Goal: Communication & Community: Answer question/provide support

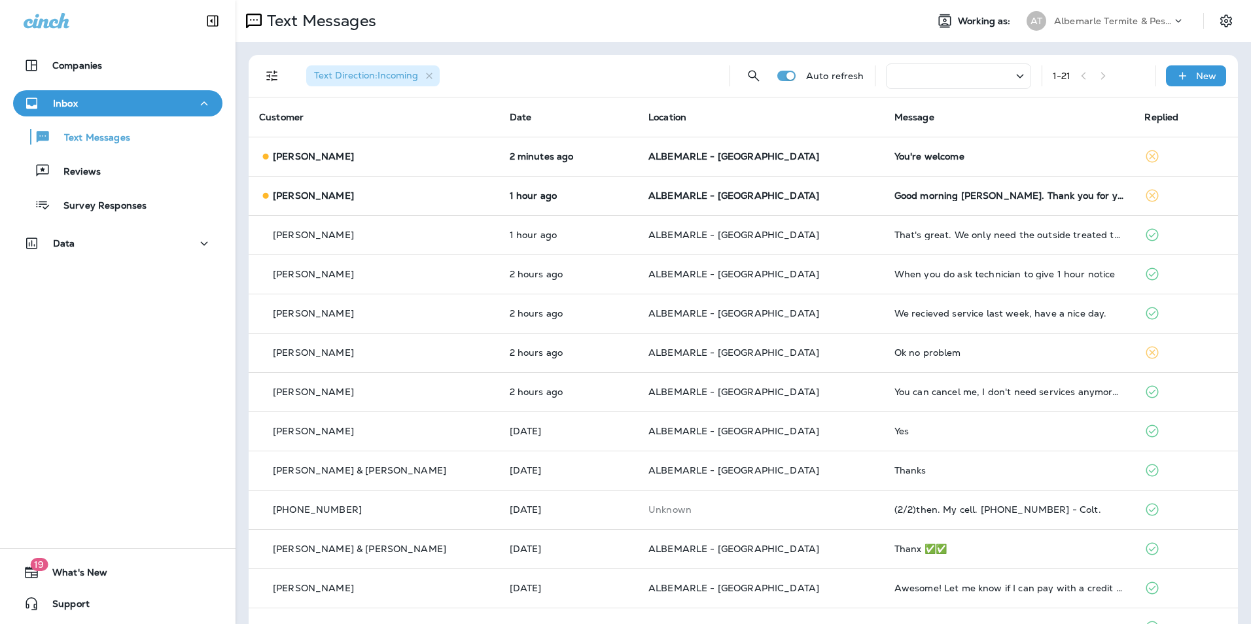
click at [884, 149] on td "You're welcome" at bounding box center [1009, 156] width 251 height 39
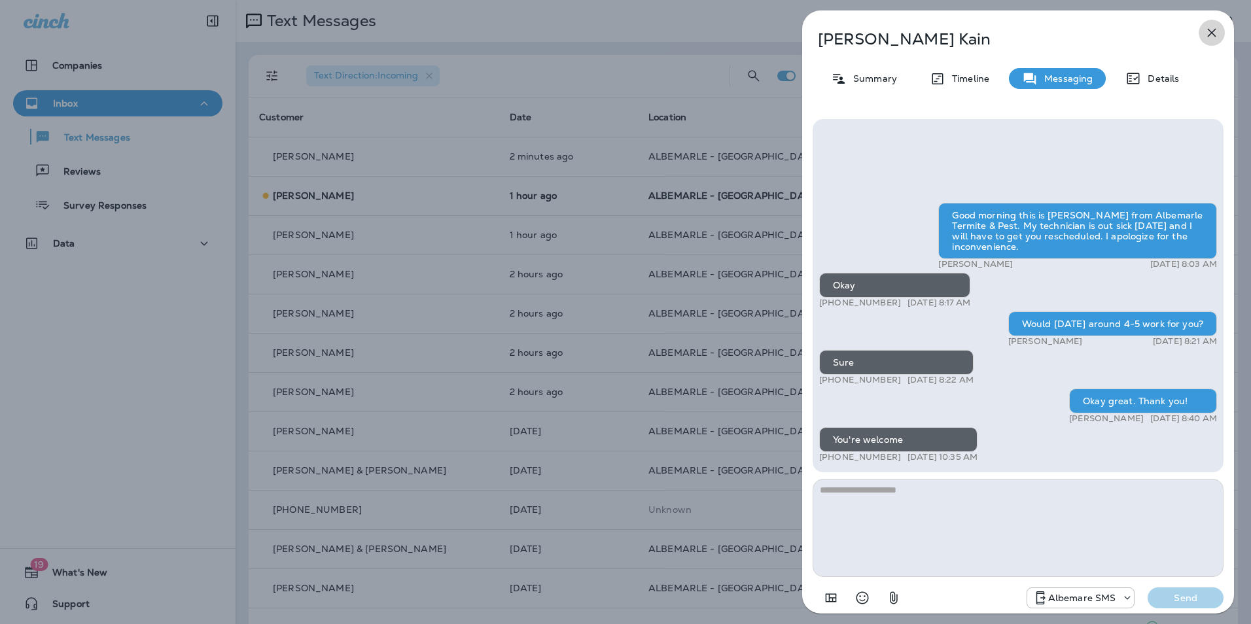
click at [1203, 30] on button "button" at bounding box center [1212, 33] width 26 height 26
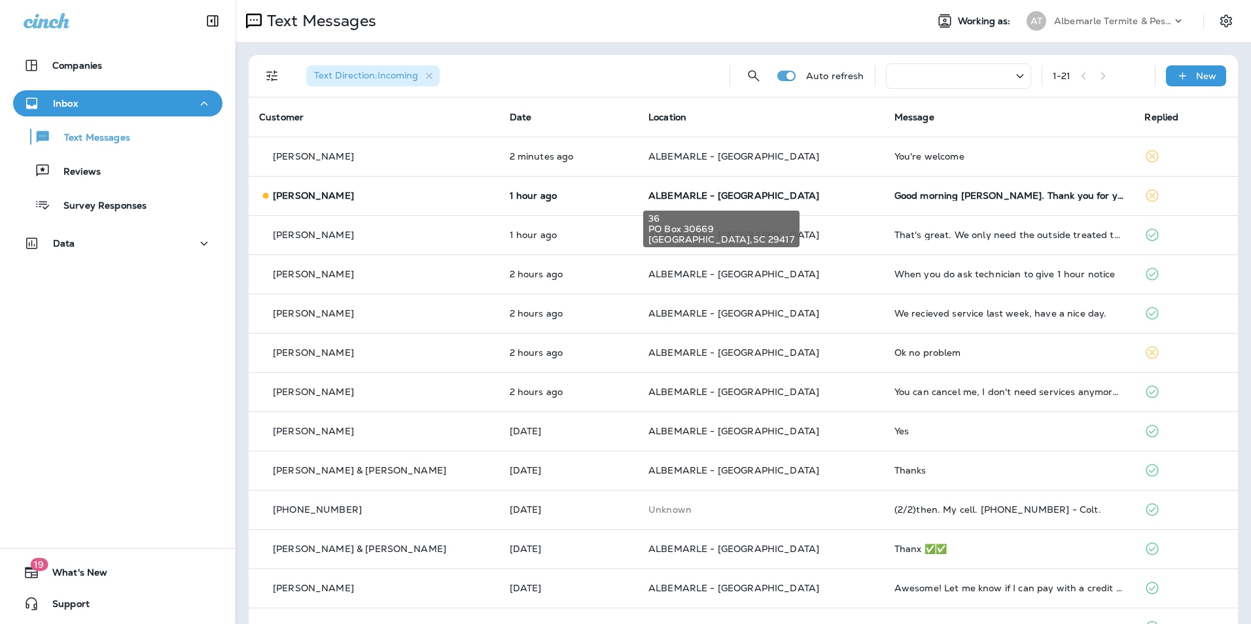
click at [747, 196] on span "ALBEMARLE - [GEOGRAPHIC_DATA]" at bounding box center [734, 196] width 171 height 12
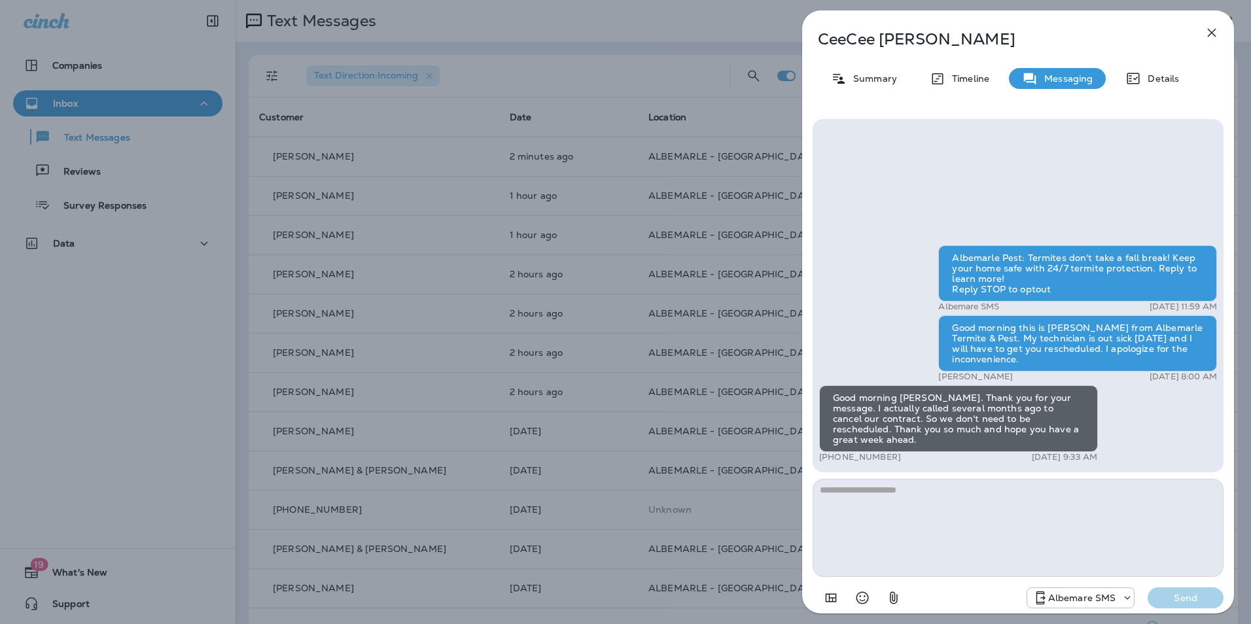
click at [1209, 35] on icon "button" at bounding box center [1212, 33] width 9 height 9
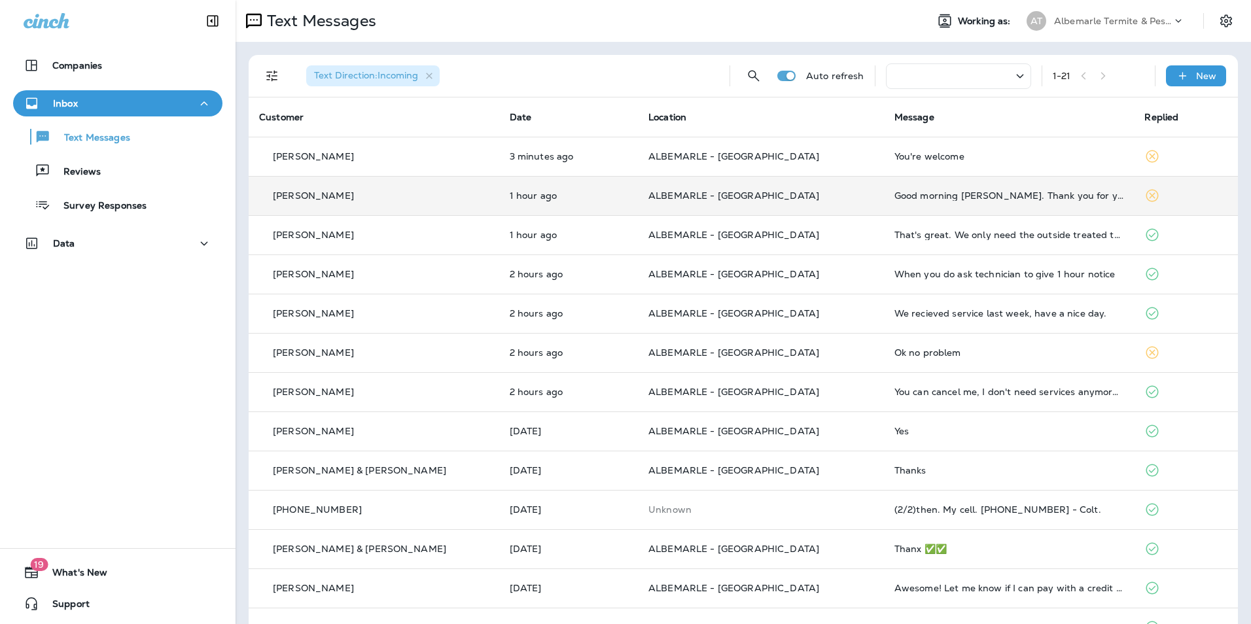
click at [887, 202] on td "Good morning [PERSON_NAME]. Thank you for your message. I actually called sever…" at bounding box center [1009, 195] width 251 height 39
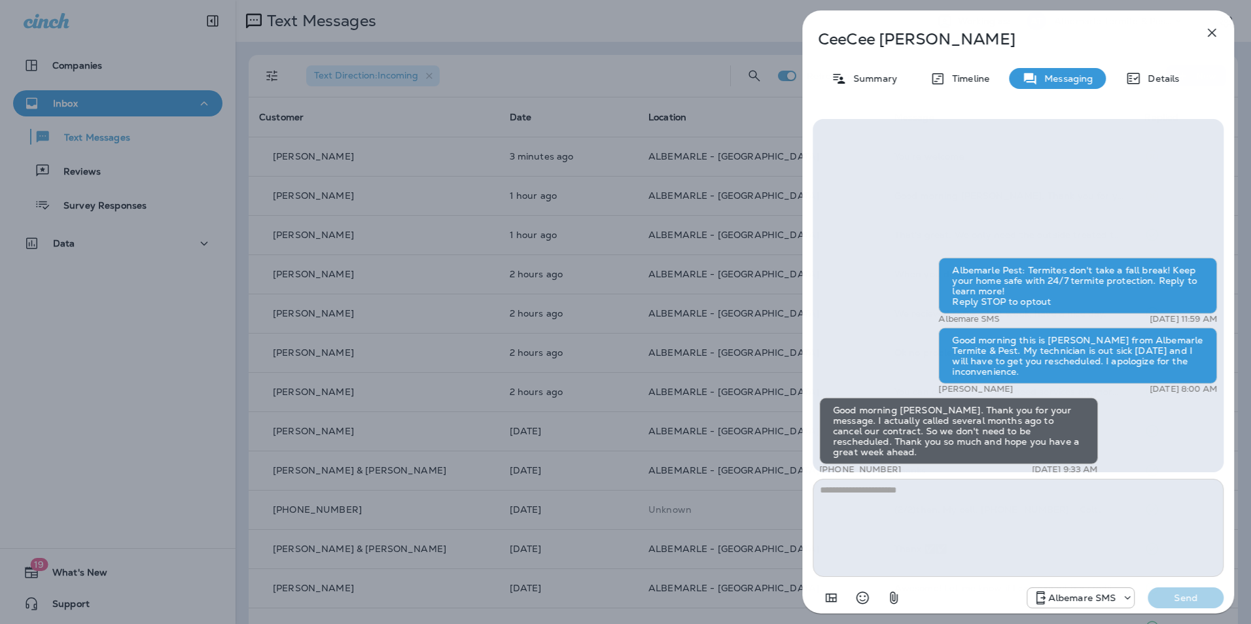
click at [900, 507] on textarea at bounding box center [1018, 528] width 411 height 98
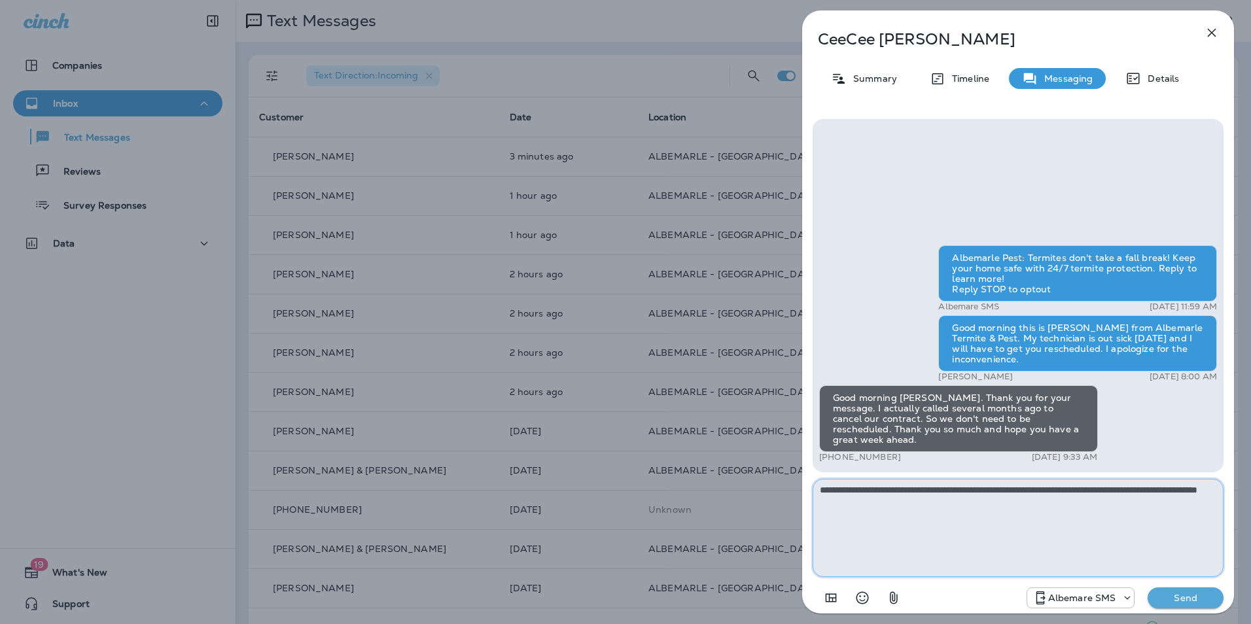
click at [916, 502] on textarea "**********" at bounding box center [1018, 528] width 411 height 98
type textarea "**********"
click at [1184, 593] on p "Send" at bounding box center [1185, 598] width 55 height 12
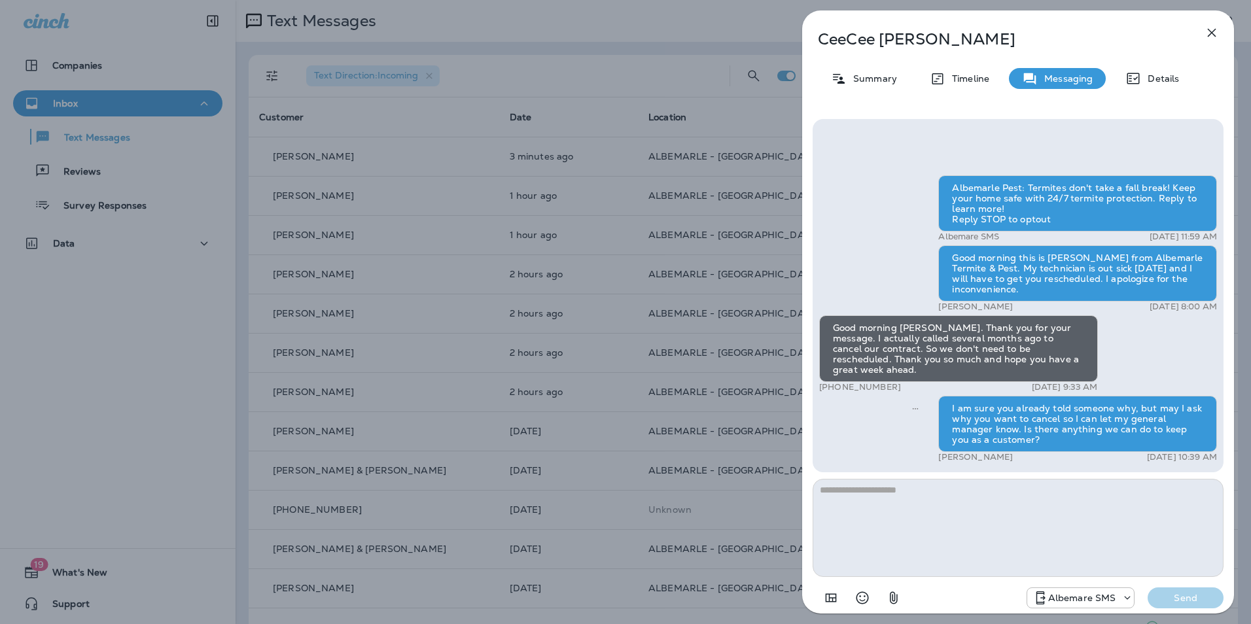
click at [1206, 37] on icon "button" at bounding box center [1212, 33] width 16 height 16
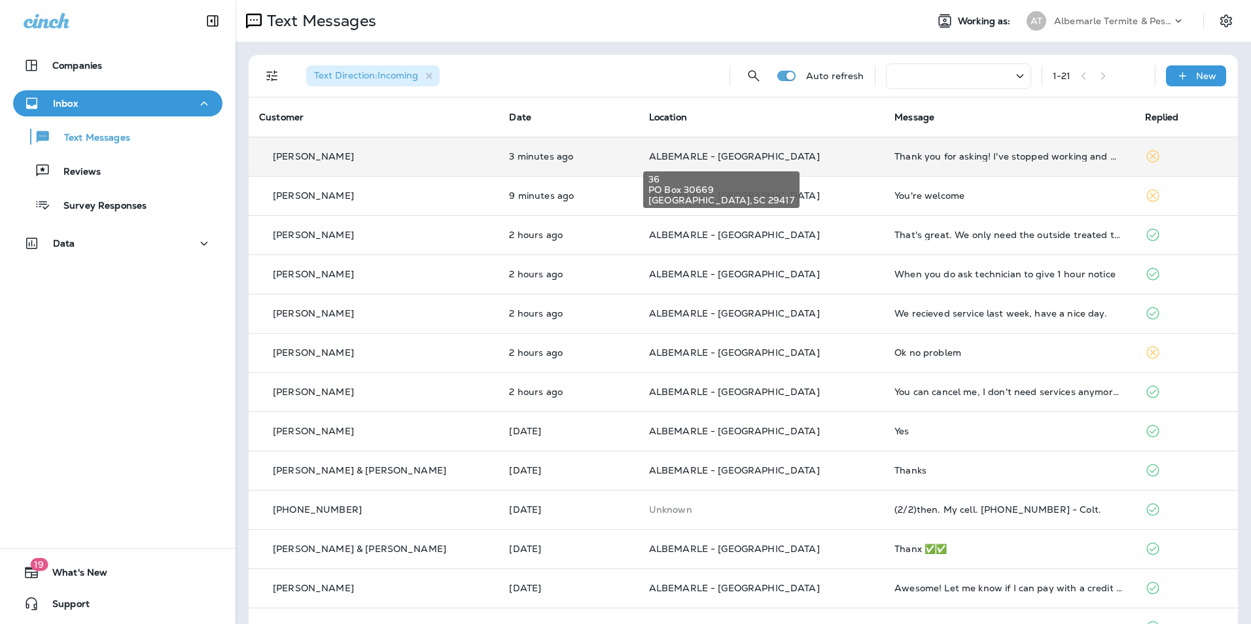
click at [679, 161] on span "ALBEMARLE - [GEOGRAPHIC_DATA]" at bounding box center [734, 157] width 171 height 12
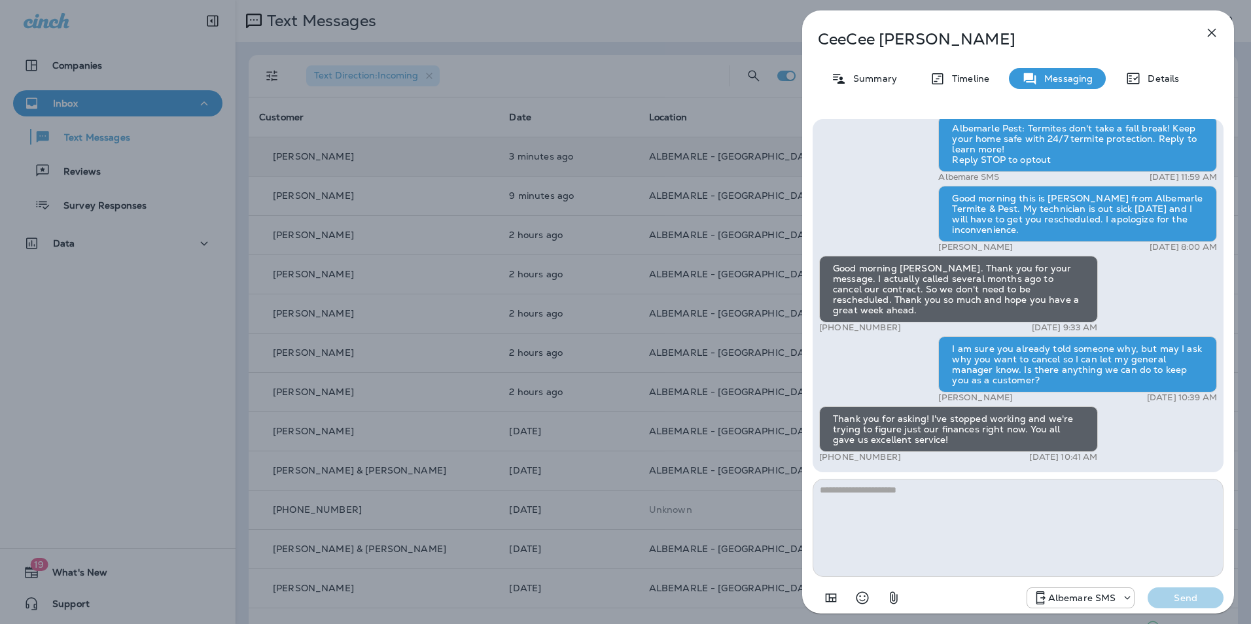
click at [954, 522] on textarea at bounding box center [1018, 528] width 411 height 98
type textarea "*"
type textarea "**********"
click at [1211, 600] on p "Send" at bounding box center [1185, 598] width 55 height 12
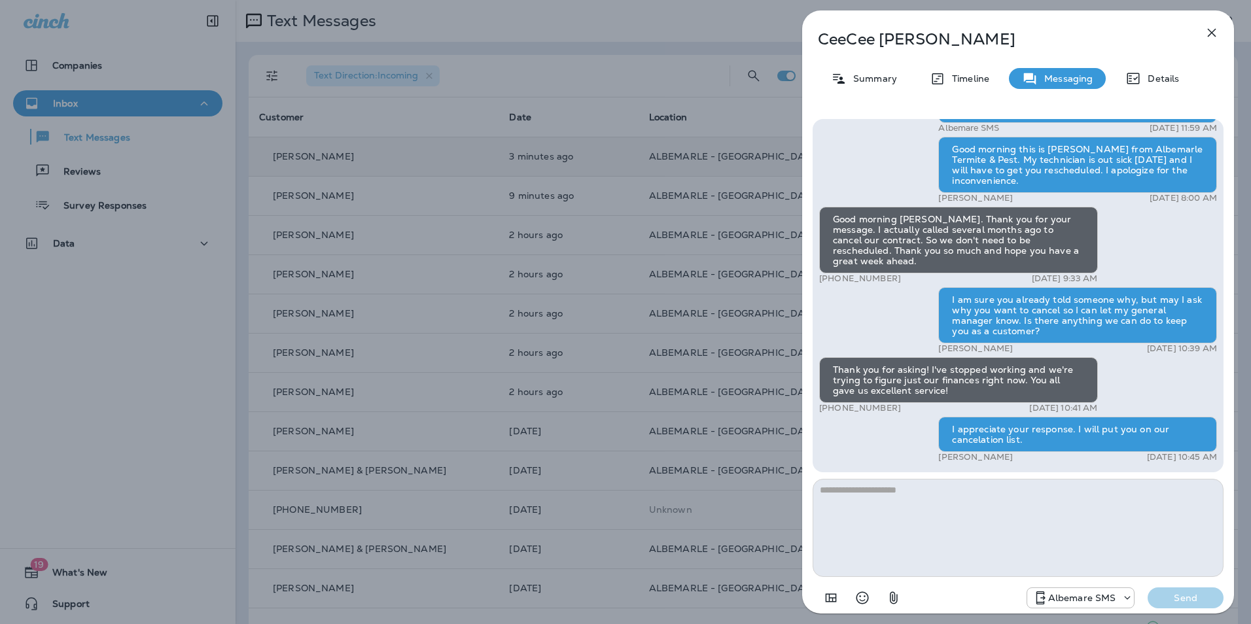
click at [1215, 29] on icon "button" at bounding box center [1212, 33] width 9 height 9
